Goal: Task Accomplishment & Management: Complete application form

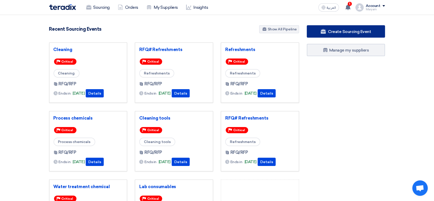
click at [348, 31] on span "Create Sourcing Event" at bounding box center [349, 31] width 43 height 5
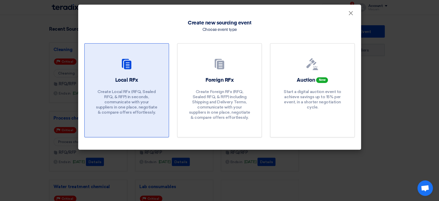
click at [148, 102] on p "Create Local RFx (RFQ, Sealed RFQ, & RFP) in seconds, communicate with your sup…" at bounding box center [127, 102] width 62 height 26
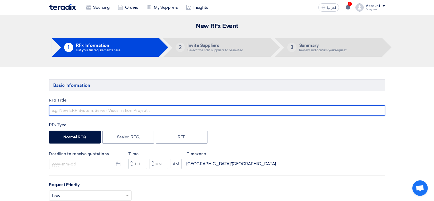
click at [83, 106] on input "text" at bounding box center [217, 110] width 336 height 10
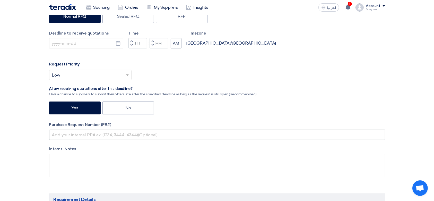
scroll to position [137, 0]
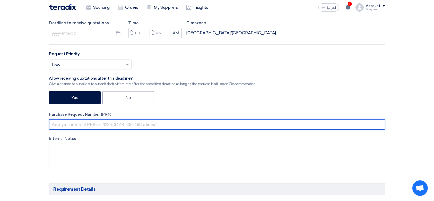
click at [97, 124] on input "text" at bounding box center [217, 124] width 336 height 10
paste input "2100008476"
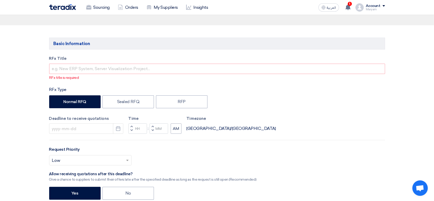
scroll to position [0, 0]
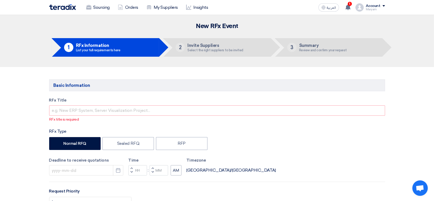
type input "2100008476"
click at [65, 110] on input "text" at bounding box center [217, 110] width 336 height 10
click at [94, 112] on input "text" at bounding box center [217, 110] width 336 height 10
paste input "Refreshments"
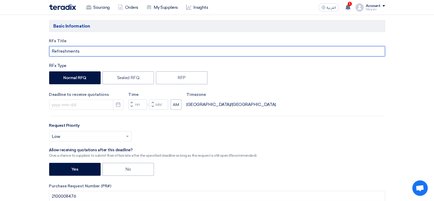
scroll to position [68, 0]
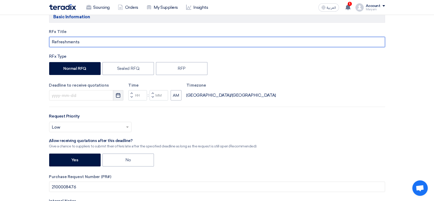
type input "Refreshments"
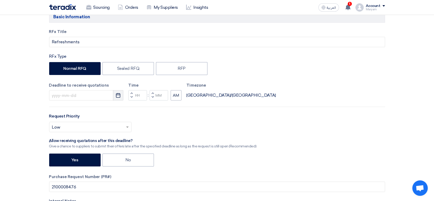
click at [118, 94] on use "button" at bounding box center [118, 95] width 4 height 5
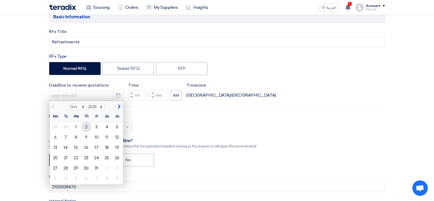
click at [87, 127] on div "2" at bounding box center [86, 127] width 10 height 10
type input "10/2/2025"
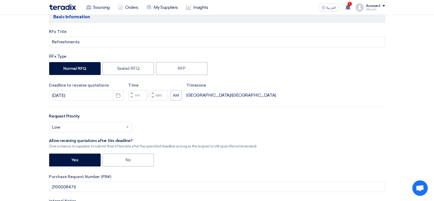
click at [132, 99] on button "Decrement hours" at bounding box center [131, 97] width 6 height 6
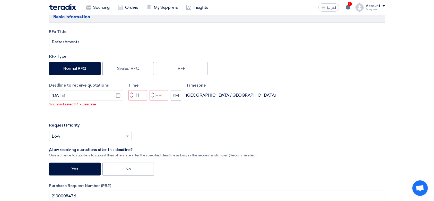
click at [152, 99] on span "button" at bounding box center [153, 96] width 2 height 3
type input "10"
type input "59"
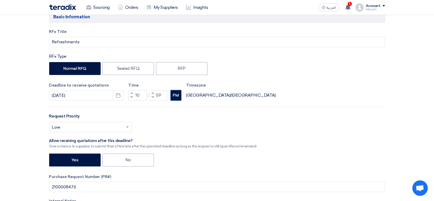
click at [175, 94] on button "PM" at bounding box center [176, 95] width 11 height 10
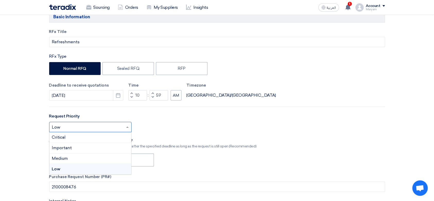
click at [68, 129] on input "text" at bounding box center [88, 127] width 72 height 8
click at [67, 137] on div "Critical" at bounding box center [90, 137] width 82 height 11
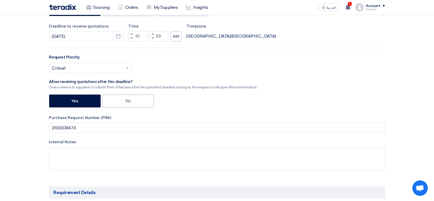
scroll to position [137, 0]
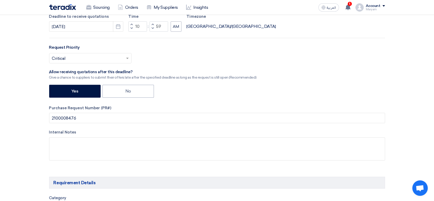
click at [77, 59] on input "text" at bounding box center [88, 59] width 72 height 8
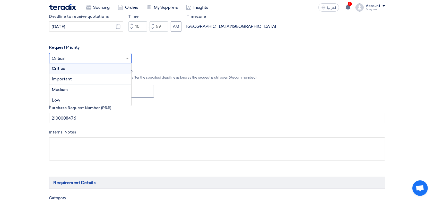
click at [64, 80] on span "Important" at bounding box center [62, 78] width 20 height 5
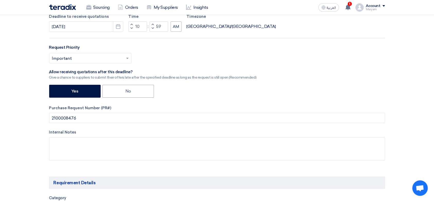
scroll to position [171, 0]
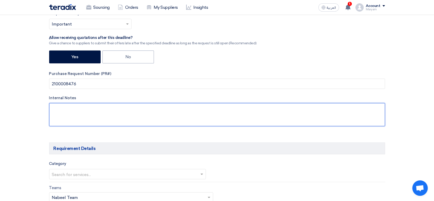
click at [72, 109] on textarea at bounding box center [217, 114] width 336 height 23
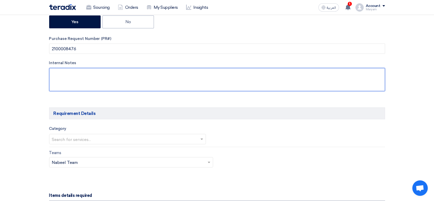
scroll to position [274, 0]
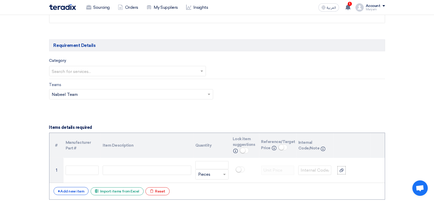
click at [80, 72] on input "text" at bounding box center [125, 71] width 146 height 8
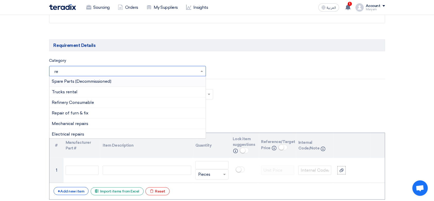
type input "ref"
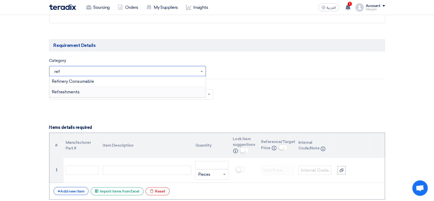
click at [66, 91] on span "Refreshments" at bounding box center [66, 91] width 28 height 5
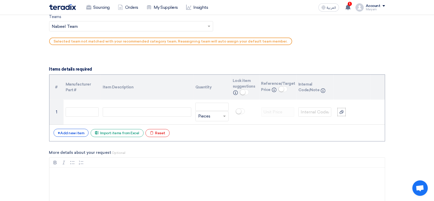
scroll to position [309, 0]
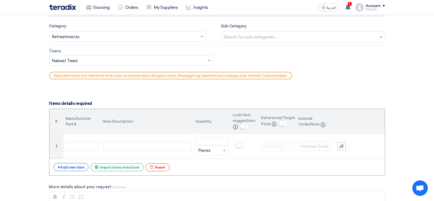
click at [78, 59] on input "text" at bounding box center [128, 61] width 153 height 8
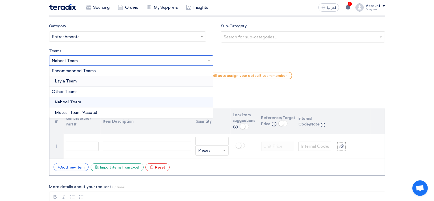
click at [61, 82] on span "Layla Team" at bounding box center [66, 80] width 22 height 5
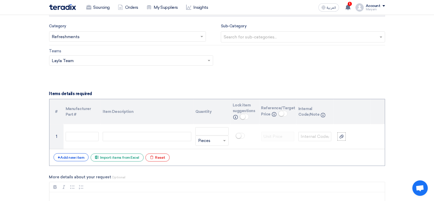
scroll to position [377, 0]
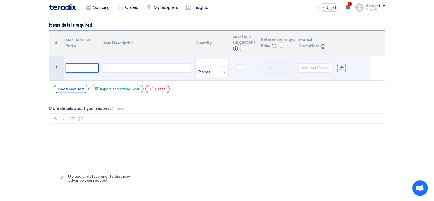
click at [78, 68] on input "text" at bounding box center [82, 67] width 33 height 9
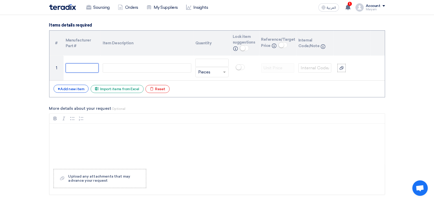
paste input "Milk 2L"
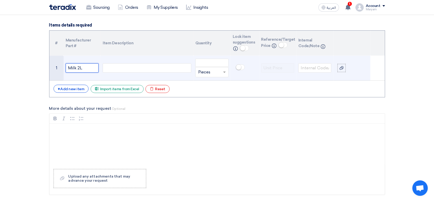
type input "Milk 2L"
click at [120, 69] on div at bounding box center [147, 67] width 88 height 9
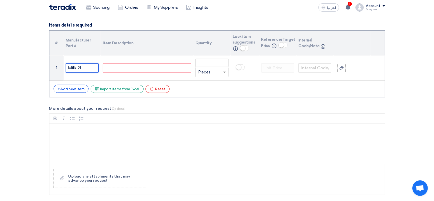
drag, startPoint x: 12, startPoint y: 68, endPoint x: 0, endPoint y: 69, distance: 12.4
click at [0, 69] on section "Basic Information RFx Title Refreshments RFx Type Normal RFQ Sealed RFQ RFP Dea…" at bounding box center [217, 131] width 434 height 882
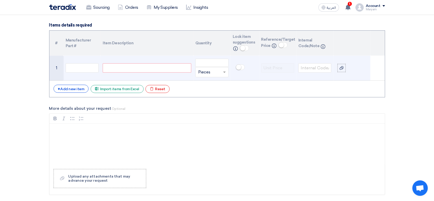
click at [162, 69] on div at bounding box center [147, 67] width 88 height 9
paste div
click at [88, 69] on input "text" at bounding box center [82, 67] width 33 height 9
paste input "10000627"
type input "10000627"
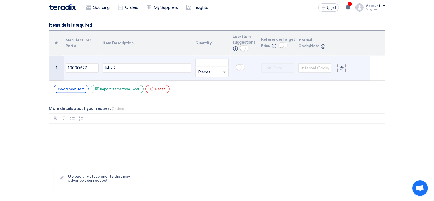
click at [217, 57] on td "Unit × Pieces" at bounding box center [211, 68] width 37 height 25
click at [212, 63] on input "number" at bounding box center [211, 63] width 33 height 8
type input "72"
click at [218, 72] on input "text" at bounding box center [208, 72] width 21 height 8
click at [210, 94] on div "Box" at bounding box center [211, 92] width 32 height 10
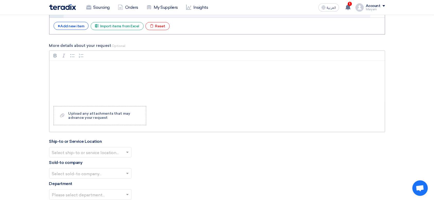
scroll to position [446, 0]
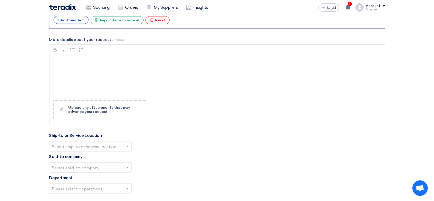
click at [100, 69] on div "Rich Text Editor, main" at bounding box center [216, 75] width 335 height 41
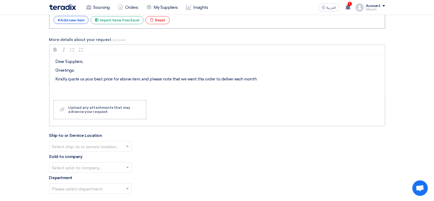
click at [92, 70] on p "Greetings," at bounding box center [219, 70] width 326 height 6
click at [260, 76] on p "Kindly quote us your best price for above item, and please note that we want th…" at bounding box center [219, 79] width 326 height 6
click at [84, 88] on div "Dear Suppliers, Greetings, Kindly quote us your best price for above item, and …" at bounding box center [216, 75] width 335 height 41
click at [364, 76] on p "Kindly quote us your best price for above item, and please note that we want th…" at bounding box center [219, 79] width 326 height 6
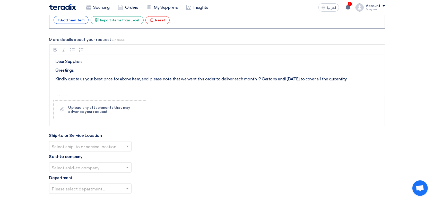
click at [246, 81] on p "Kindly quote us your best price for above item, and please note that we want th…" at bounding box center [219, 79] width 326 height 6
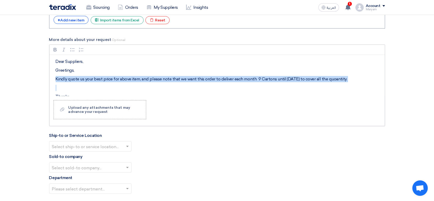
click at [246, 81] on p "Kindly quote us your best price for above item, and please note that we want th…" at bounding box center [219, 79] width 326 height 6
copy p "Kindly quote us your best price for above item, and please note that we want th…"
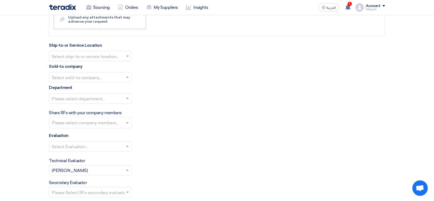
scroll to position [549, 0]
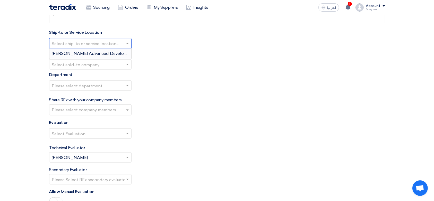
click at [108, 40] on input "text" at bounding box center [88, 44] width 72 height 8
click at [98, 50] on div "Durrah Advanced Development Company" at bounding box center [90, 53] width 82 height 10
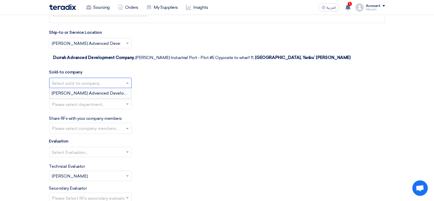
click at [84, 79] on input "text" at bounding box center [88, 83] width 72 height 8
click at [83, 88] on div "Durrah Advanced Development Company" at bounding box center [90, 93] width 82 height 10
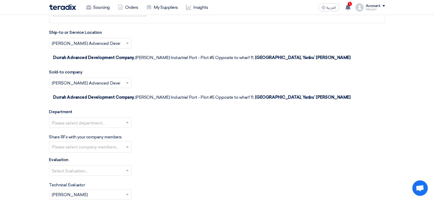
click at [74, 119] on input "text" at bounding box center [88, 123] width 72 height 8
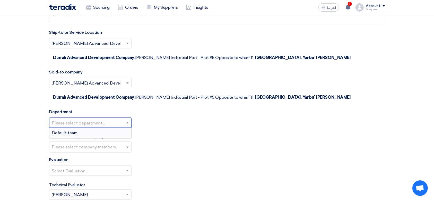
click at [71, 130] on span "Default team" at bounding box center [65, 132] width 26 height 5
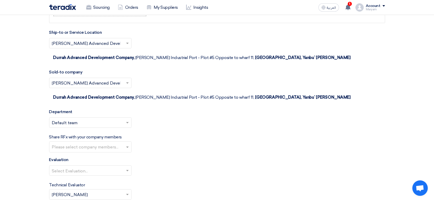
click at [65, 143] on input "text" at bounding box center [91, 147] width 78 height 8
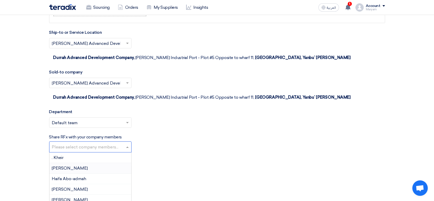
click at [132, 156] on div "Evaluation Select Evaluation..." at bounding box center [217, 167] width 336 height 23
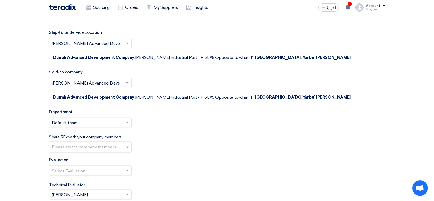
scroll to position [583, 0]
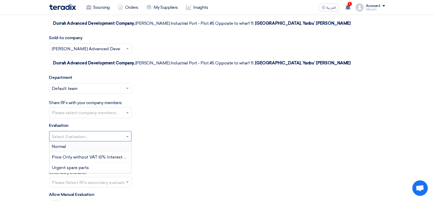
click at [92, 132] on input "text" at bounding box center [88, 136] width 72 height 8
click at [84, 141] on div "Normal" at bounding box center [90, 146] width 82 height 11
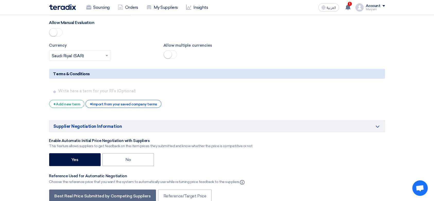
scroll to position [857, 0]
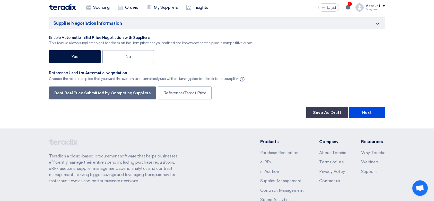
click at [370, 107] on button "Next" at bounding box center [367, 112] width 36 height 11
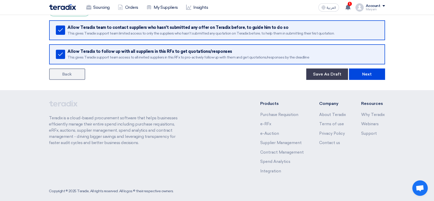
scroll to position [196, 0]
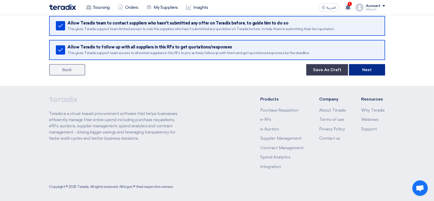
click at [377, 69] on button "Next" at bounding box center [367, 69] width 36 height 11
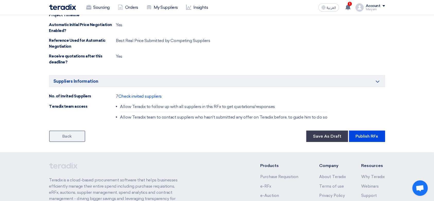
scroll to position [309, 0]
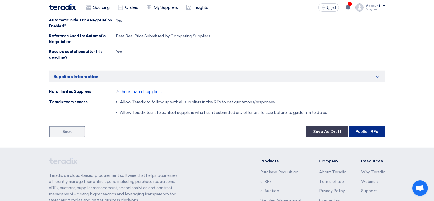
click at [367, 130] on button "Publish RFx" at bounding box center [367, 131] width 36 height 11
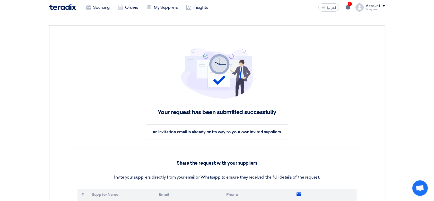
click at [245, 130] on span "An invitation email is already on its way to your own invited suppliers." at bounding box center [216, 131] width 129 height 5
click at [296, 121] on div "Your request has been submitted successfully An invitation email is already on …" at bounding box center [217, 199] width 321 height 331
click at [69, 6] on img at bounding box center [62, 7] width 27 height 6
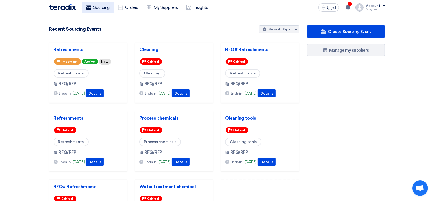
click at [109, 7] on link "Sourcing" at bounding box center [98, 7] width 32 height 11
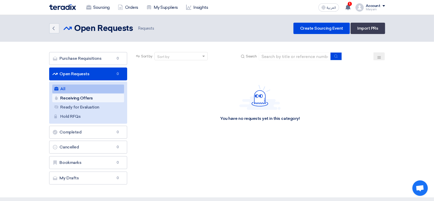
click at [76, 96] on link "Receiving Offers Receiving Offers" at bounding box center [88, 98] width 72 height 9
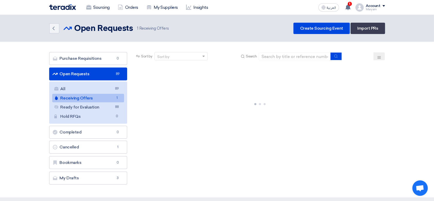
click at [85, 74] on link "Open Requests Open Requests 89" at bounding box center [88, 73] width 78 height 13
click at [86, 87] on link "All All 89" at bounding box center [88, 88] width 72 height 9
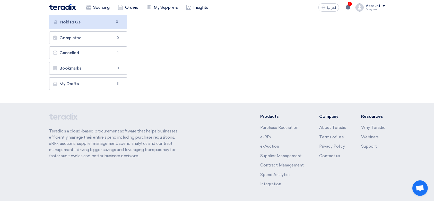
scroll to position [112, 0]
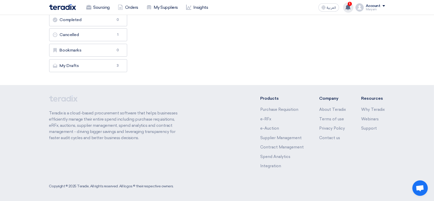
click at [350, 6] on use at bounding box center [347, 7] width 5 height 6
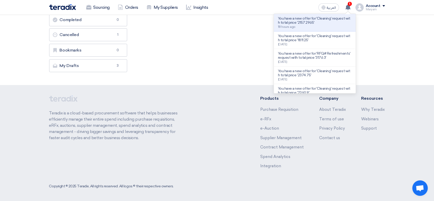
click at [256, 90] on footer "Teradix is a cloud-based procurement software that helps businesses efficiently…" at bounding box center [217, 143] width 434 height 117
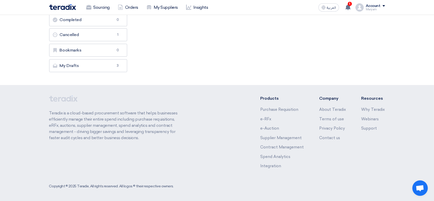
scroll to position [0, 0]
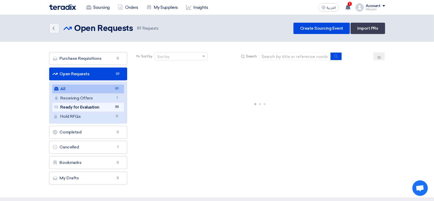
click at [73, 104] on link "Ready for Evaluation Ready for Evaluation 88" at bounding box center [88, 107] width 72 height 9
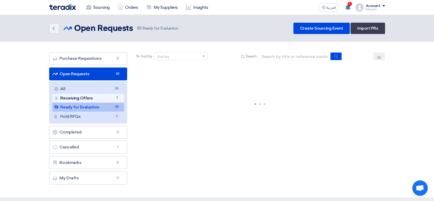
click at [78, 97] on link "Receiving Offers Receiving Offers 1" at bounding box center [88, 98] width 72 height 9
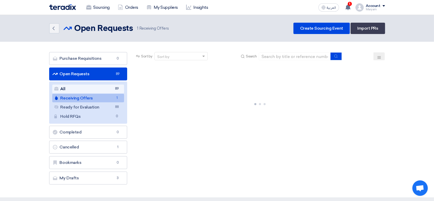
click at [80, 86] on link "All All 89" at bounding box center [88, 88] width 72 height 9
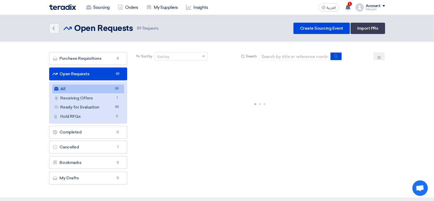
click at [84, 73] on link "Open Requests Open Requests 89" at bounding box center [88, 73] width 78 height 13
click at [93, 56] on link "Purchase Requisitions Purchase Requisitions 0" at bounding box center [88, 58] width 78 height 13
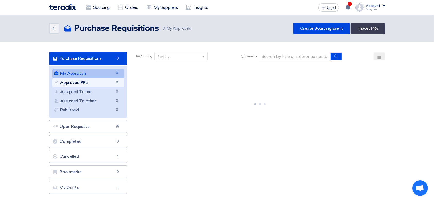
click at [85, 85] on link "Approved PRs Approved PRs 0" at bounding box center [88, 82] width 72 height 9
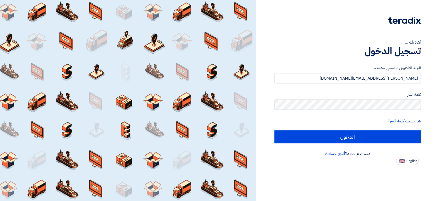
click at [343, 132] on input "الدخول" at bounding box center [347, 136] width 146 height 13
